Goal: Task Accomplishment & Management: Use online tool/utility

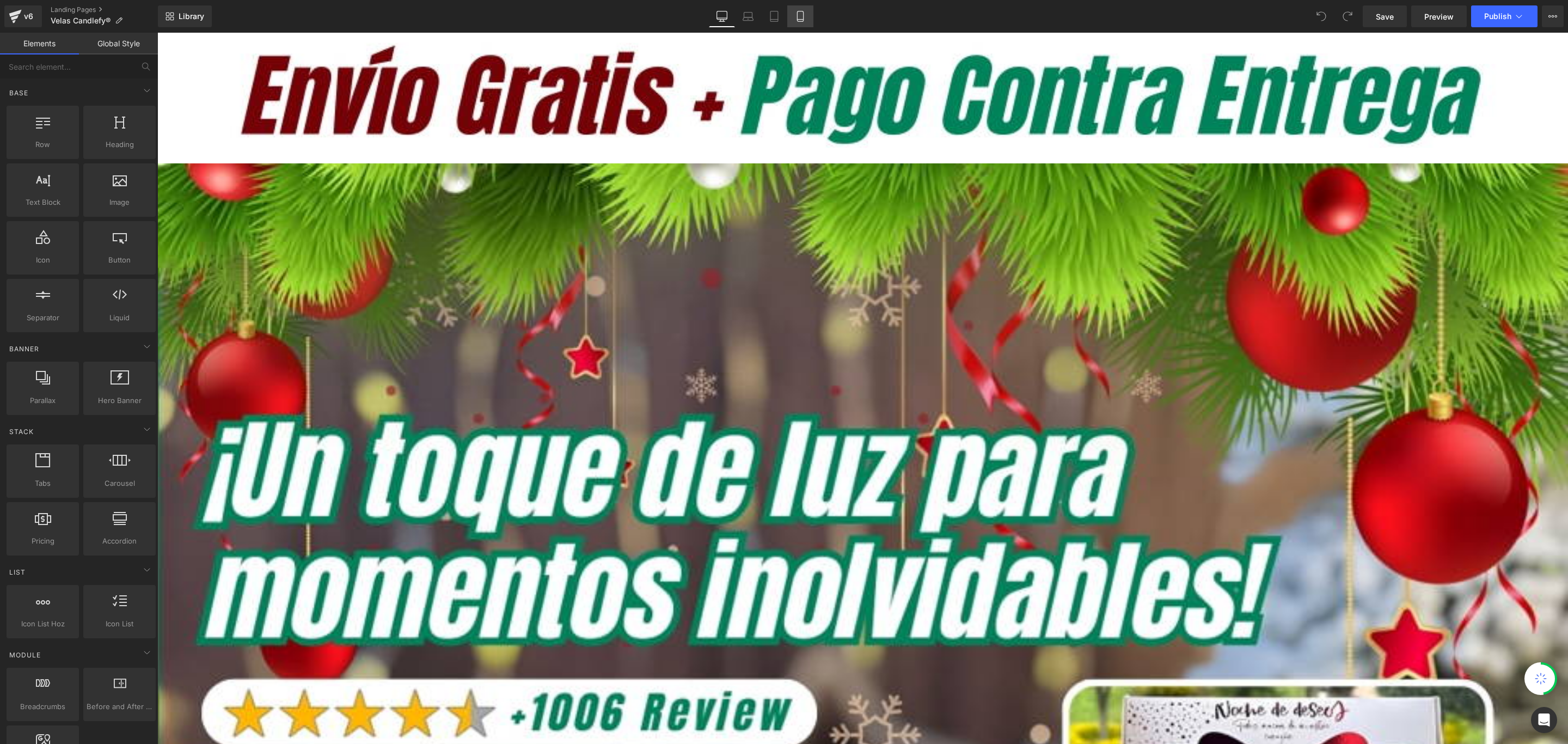
click at [800, 17] on icon at bounding box center [800, 16] width 11 height 11
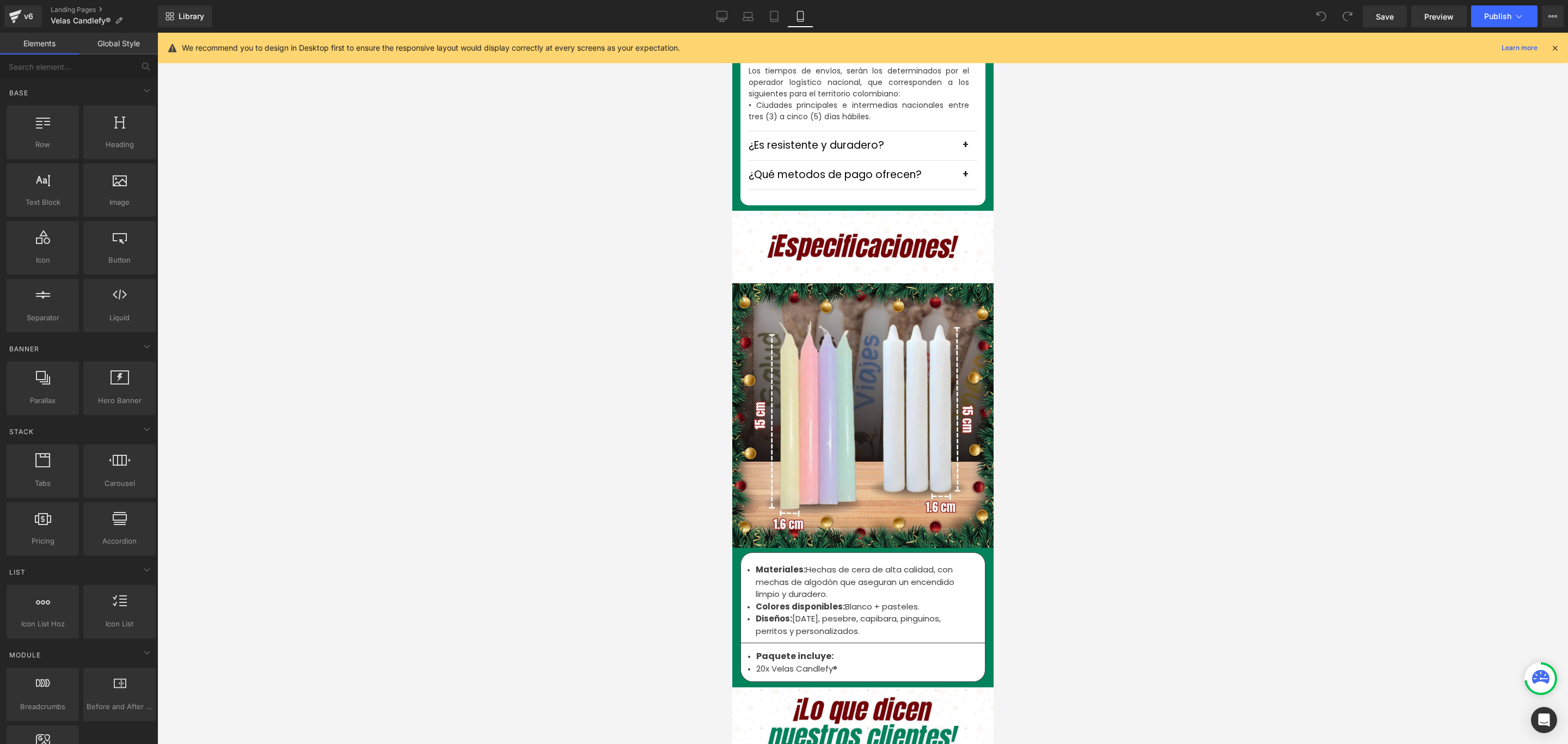
scroll to position [3349, 0]
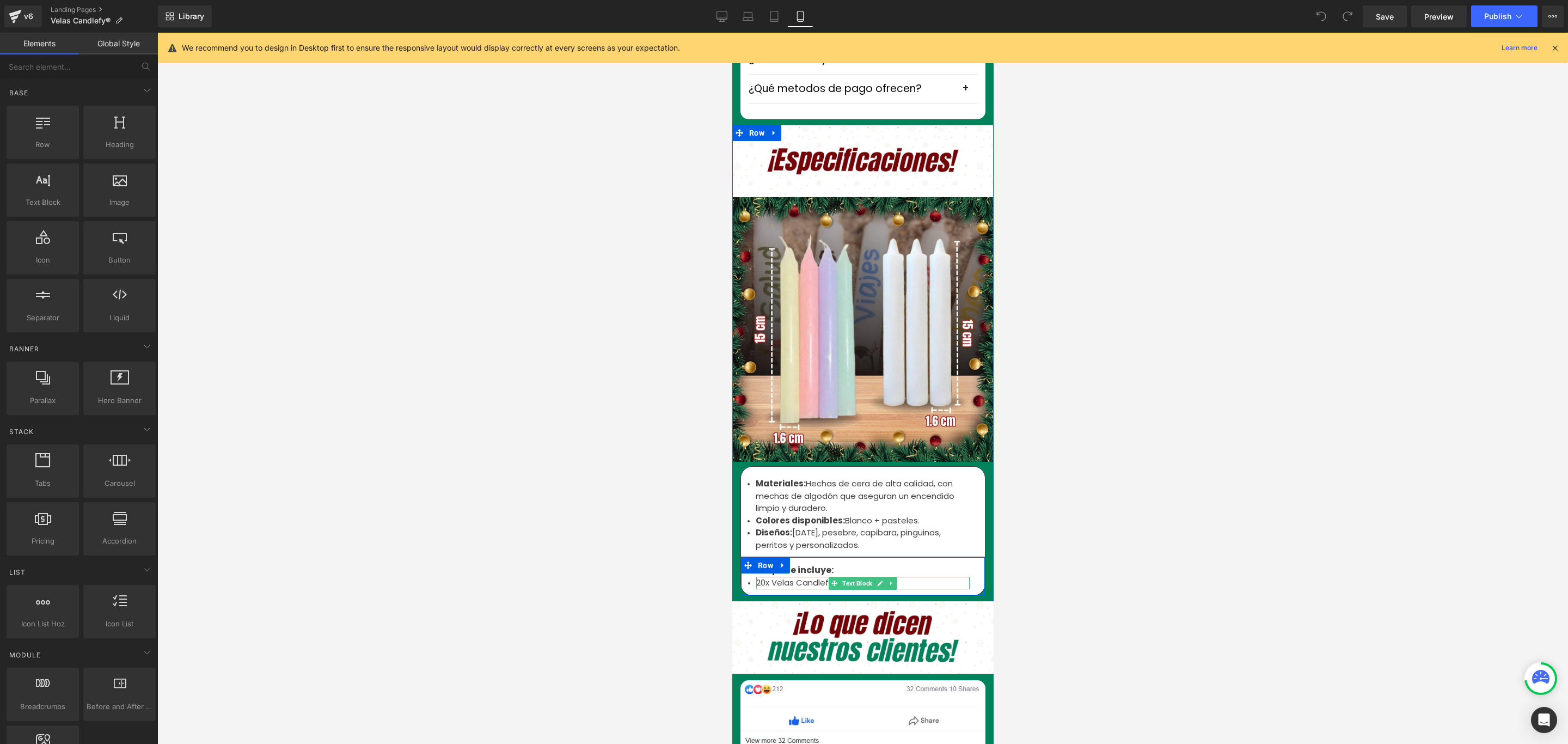
click at [760, 576] on li "20x Velas Candlefy®" at bounding box center [863, 583] width 213 height 12
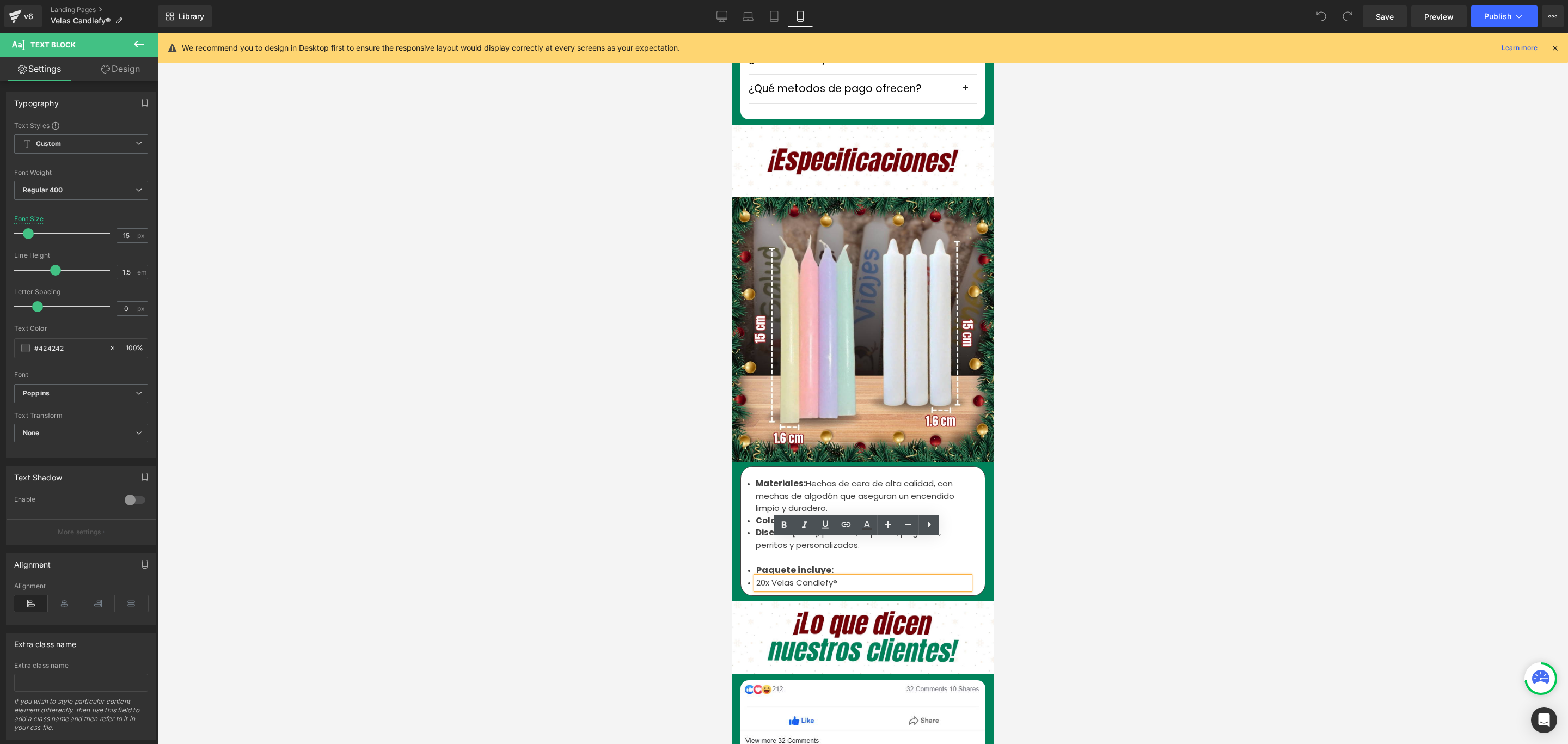
click at [758, 576] on li "20x Velas Candlefy®" at bounding box center [863, 583] width 213 height 12
click at [1332, 276] on div at bounding box center [863, 388] width 1411 height 711
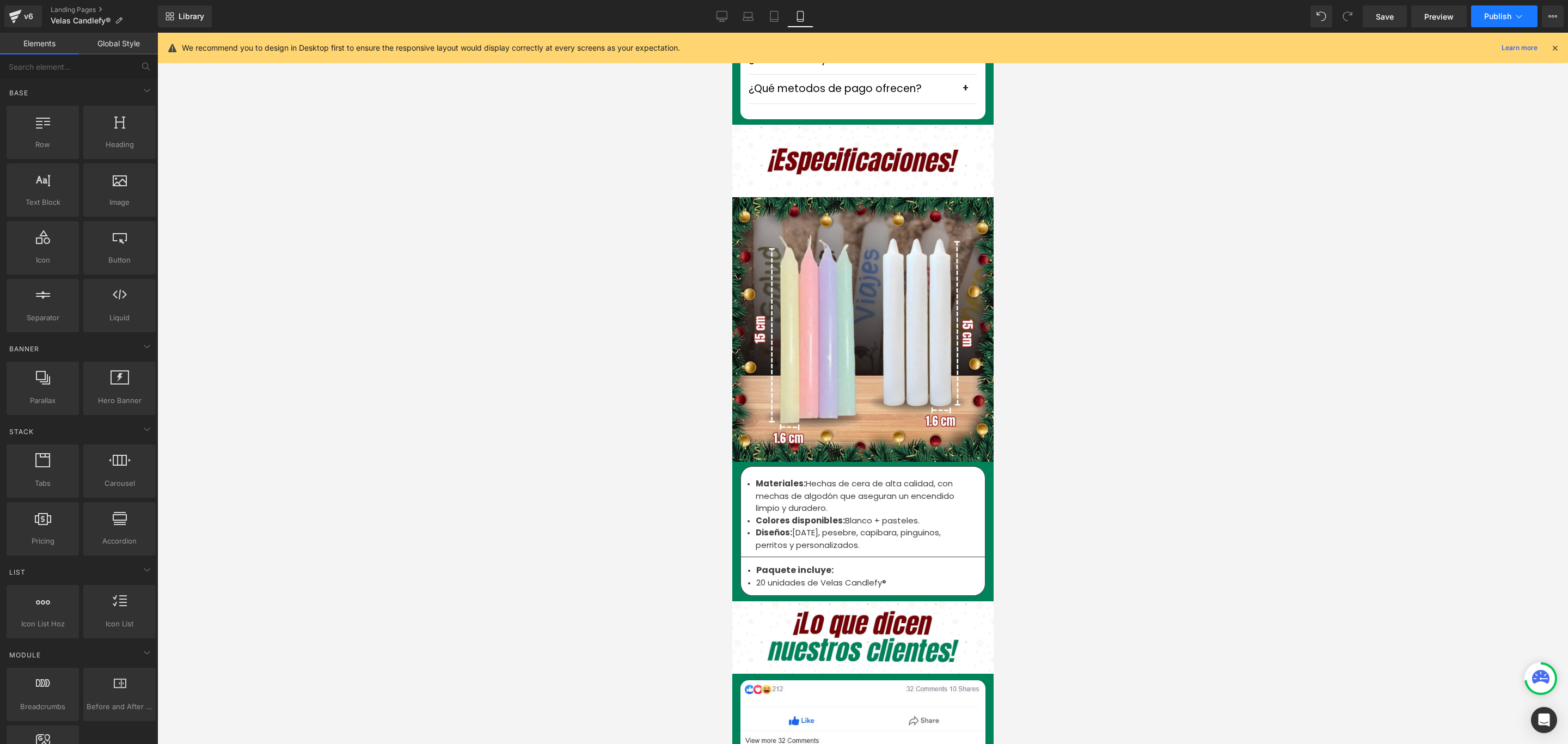
click at [1498, 13] on span "Publish" at bounding box center [1498, 16] width 27 height 8
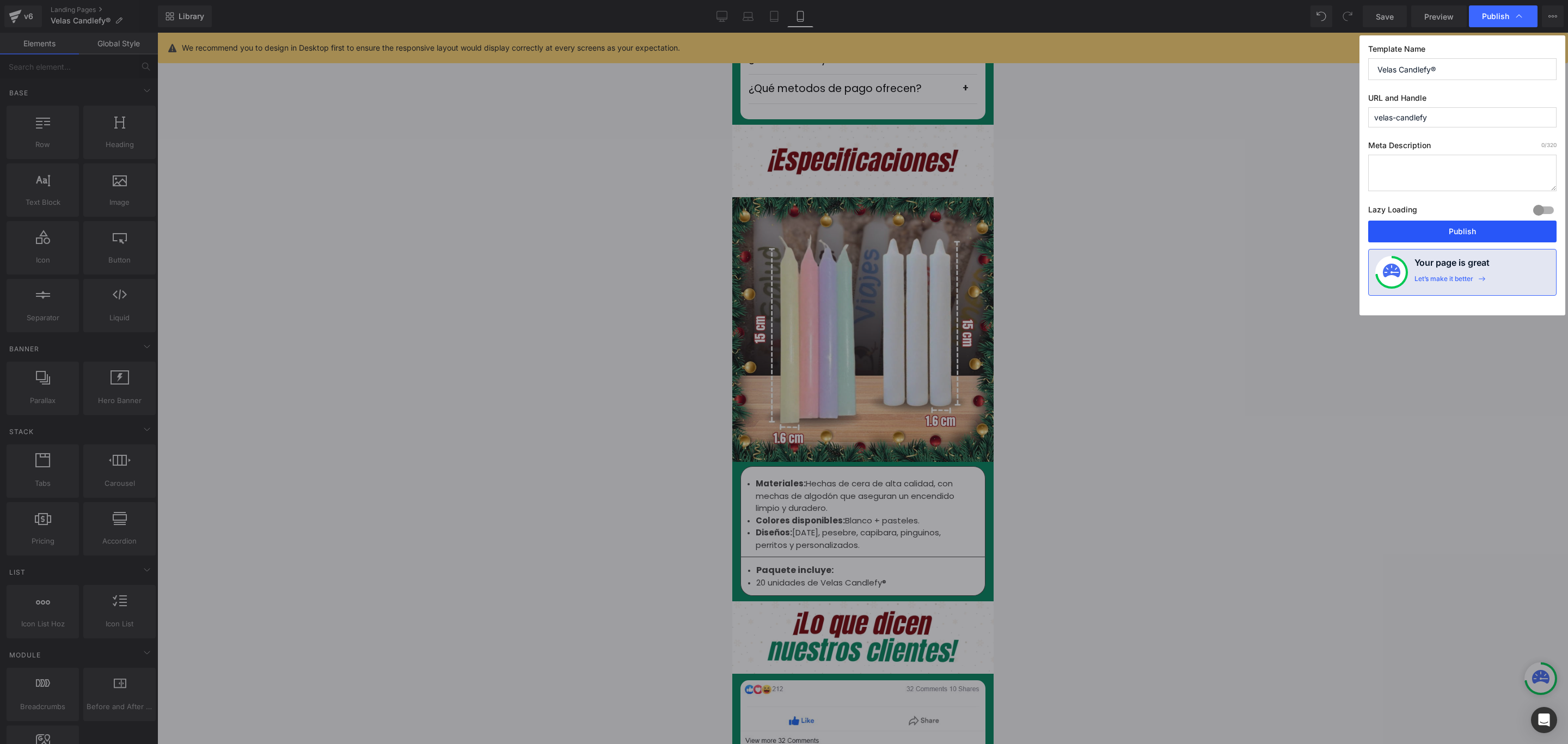
click at [1494, 227] on button "Publish" at bounding box center [1462, 232] width 188 height 22
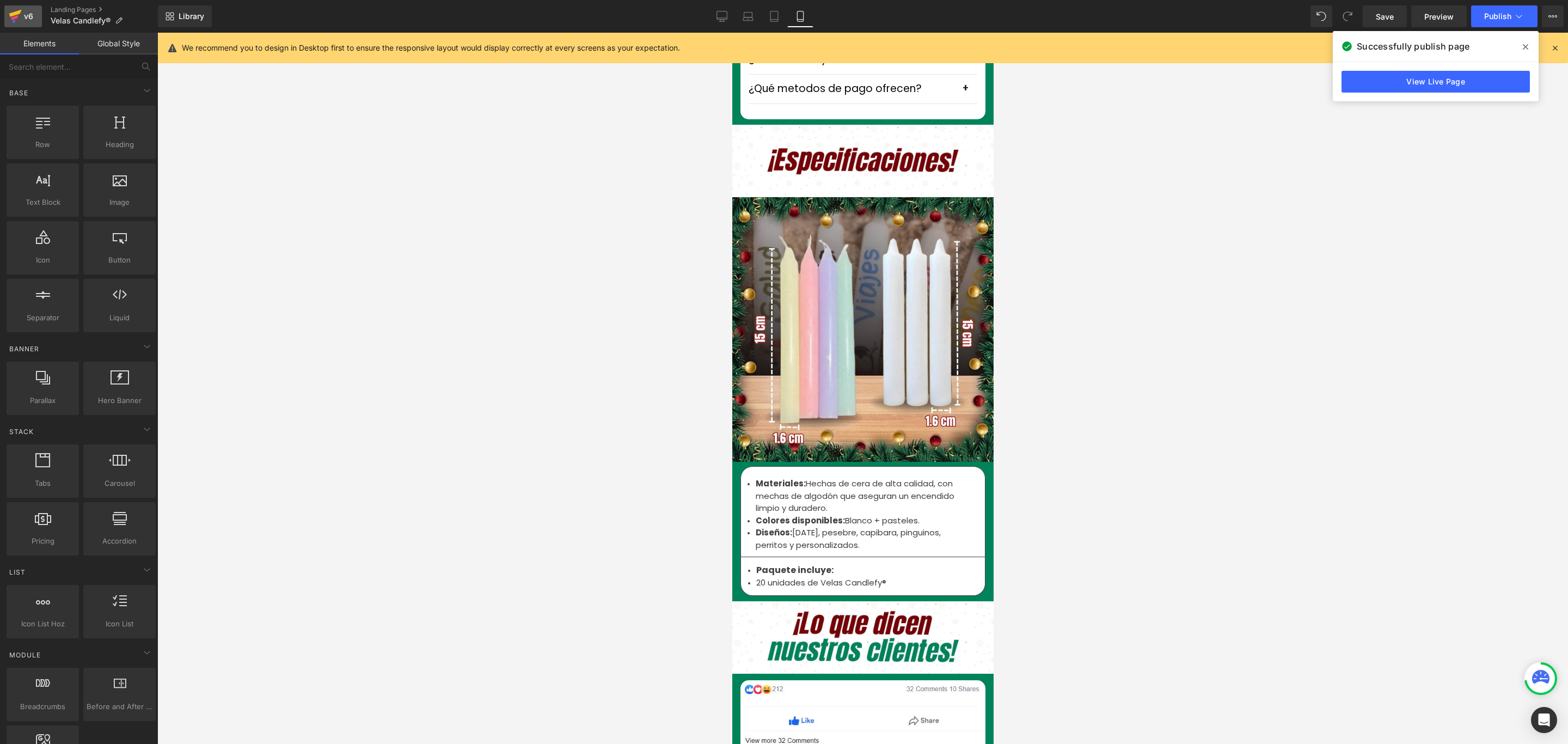
click at [22, 18] on div "v6" at bounding box center [29, 16] width 14 height 14
